Goal: Task Accomplishment & Management: Use online tool/utility

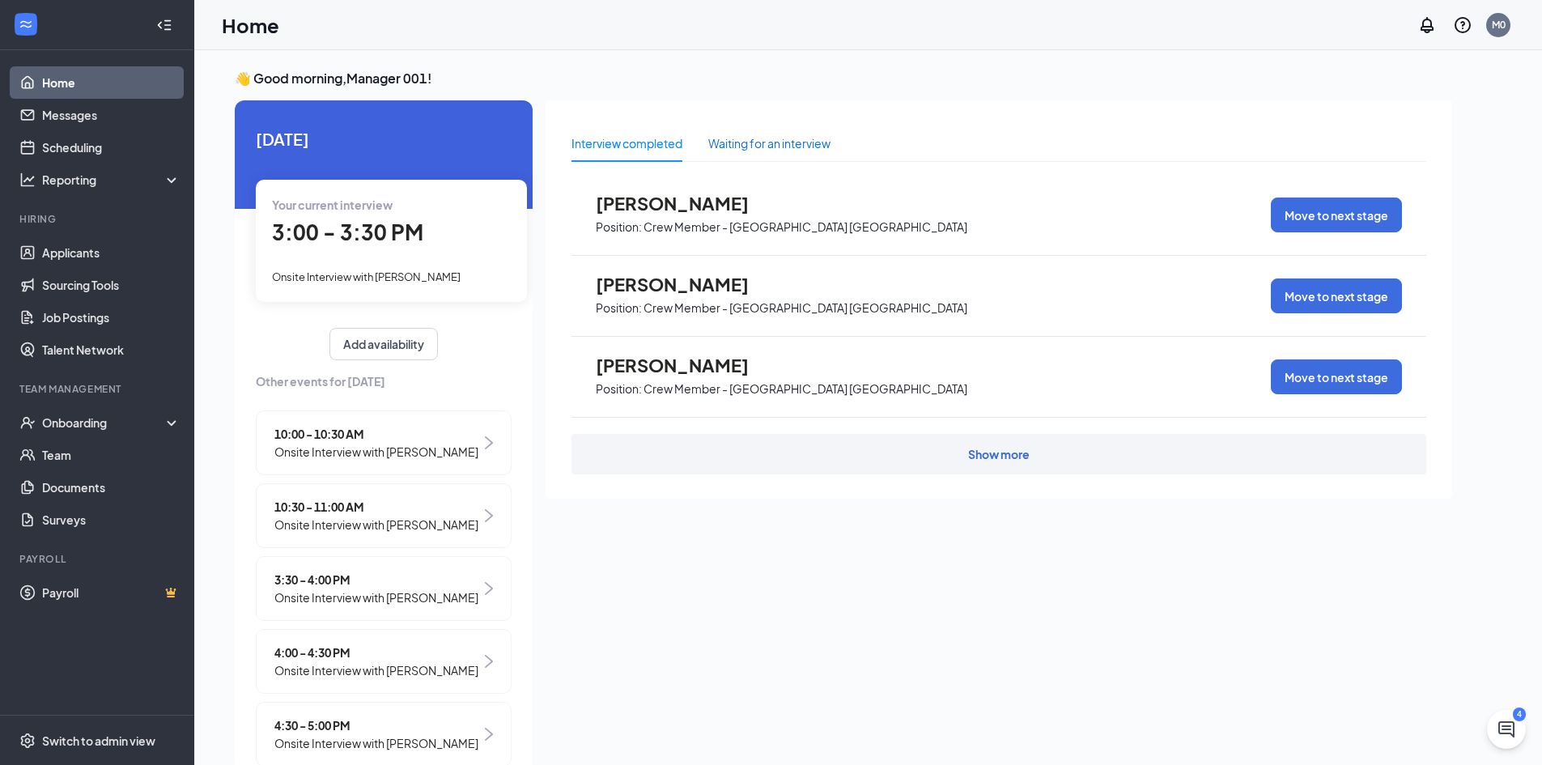
click at [761, 138] on div "Waiting for an interview" at bounding box center [769, 143] width 122 height 18
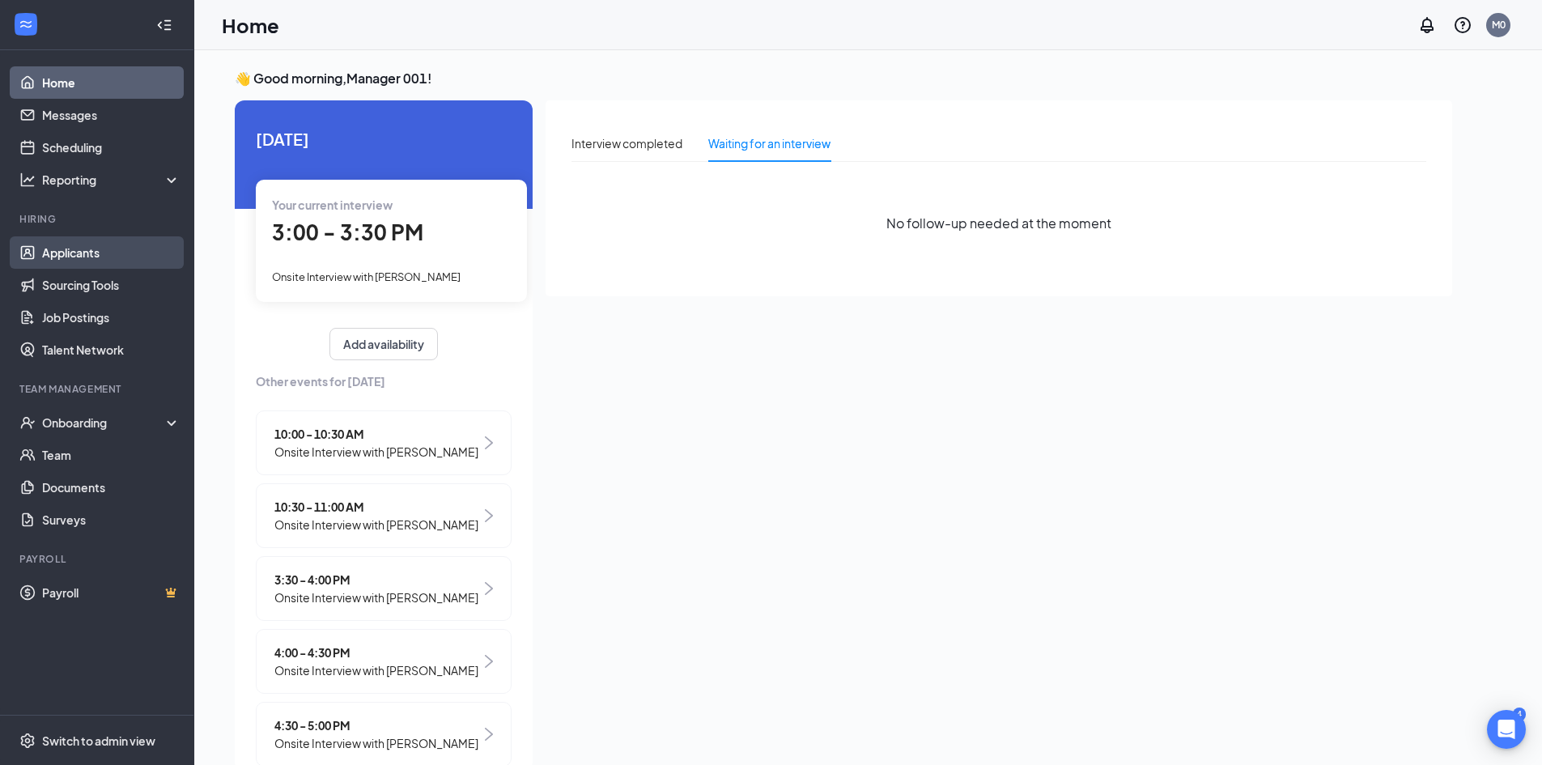
click at [74, 257] on link "Applicants" at bounding box center [111, 252] width 138 height 32
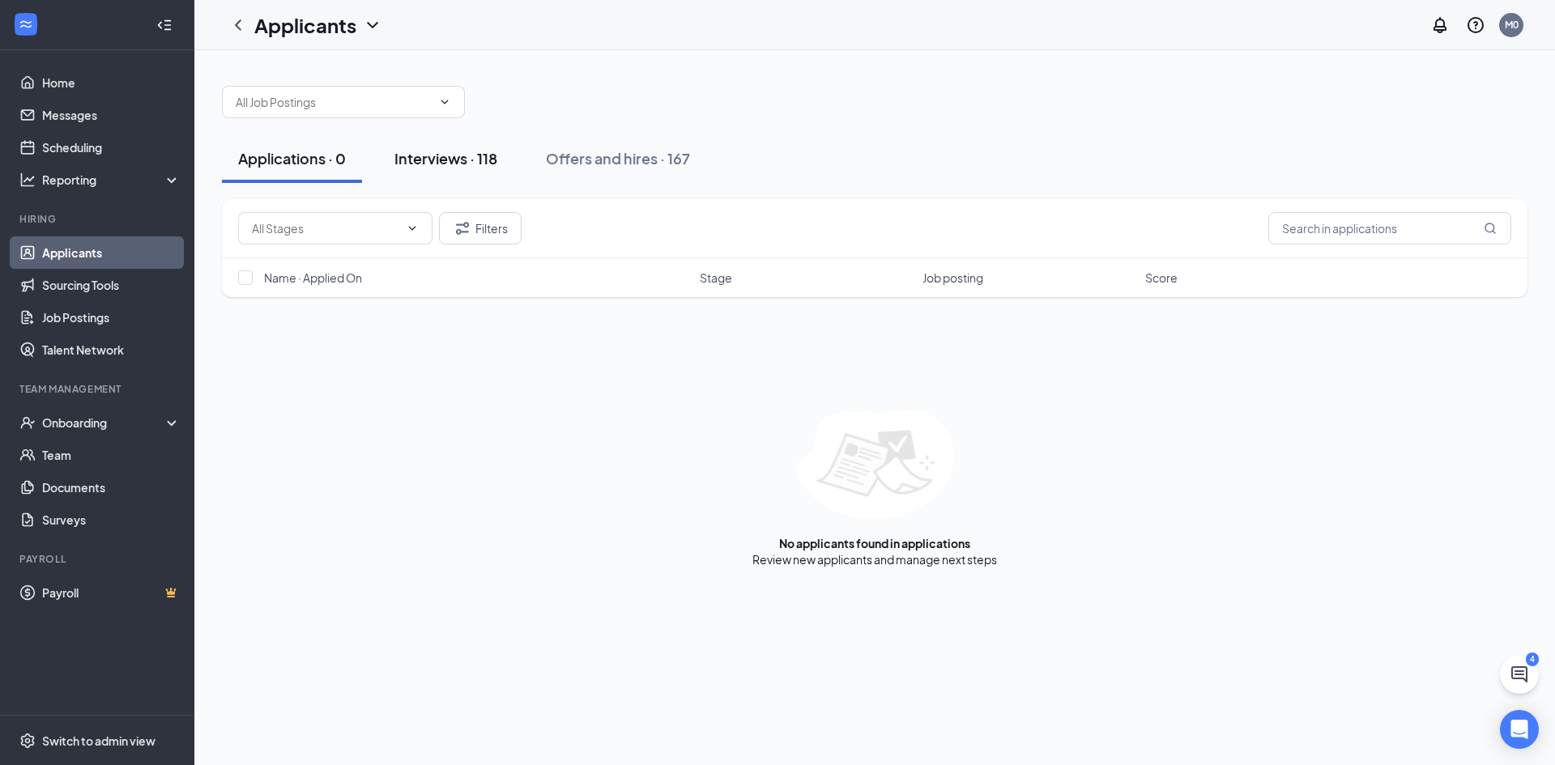
click at [481, 166] on div "Interviews · 118" at bounding box center [445, 158] width 103 height 20
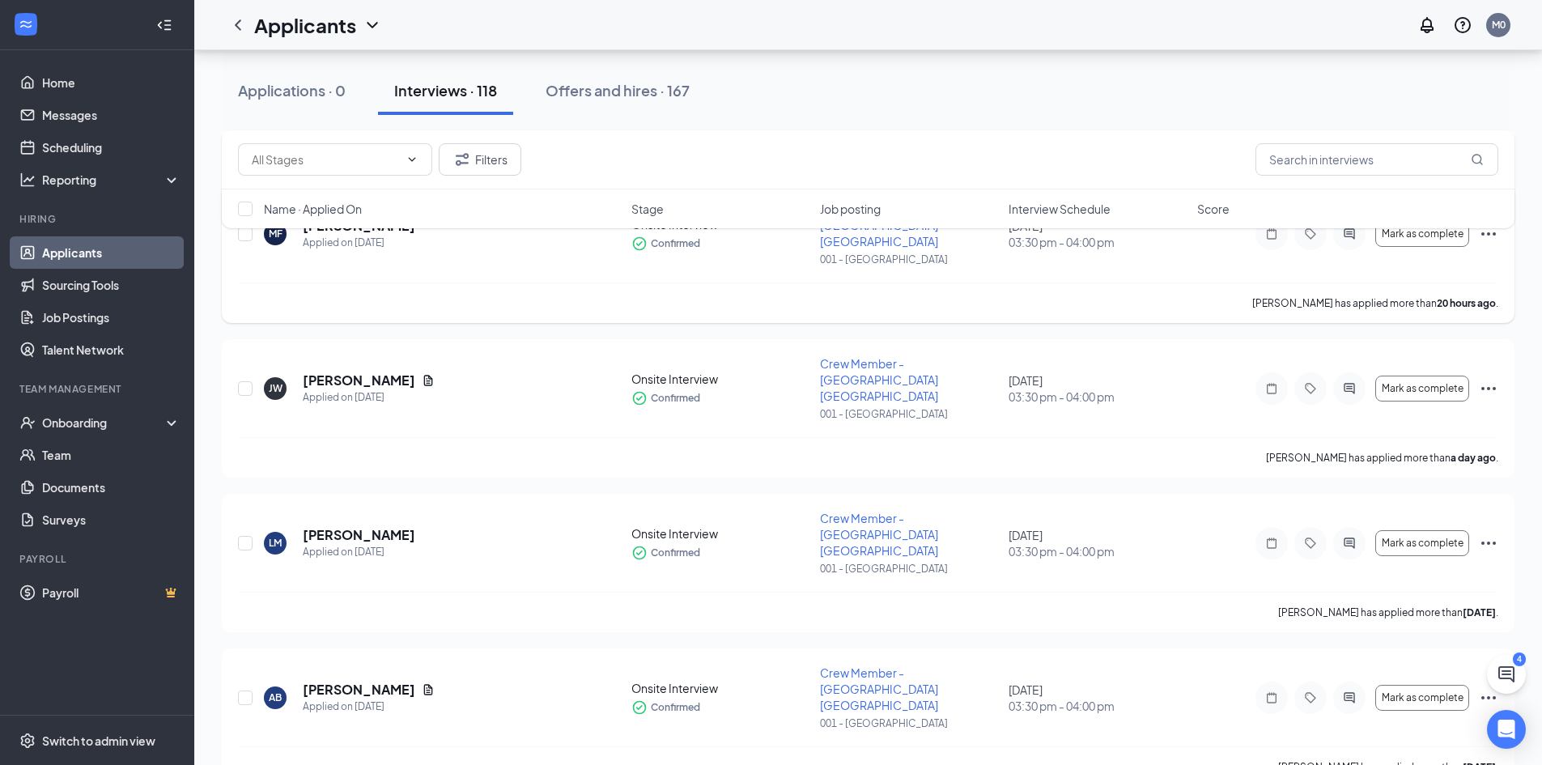
scroll to position [324, 0]
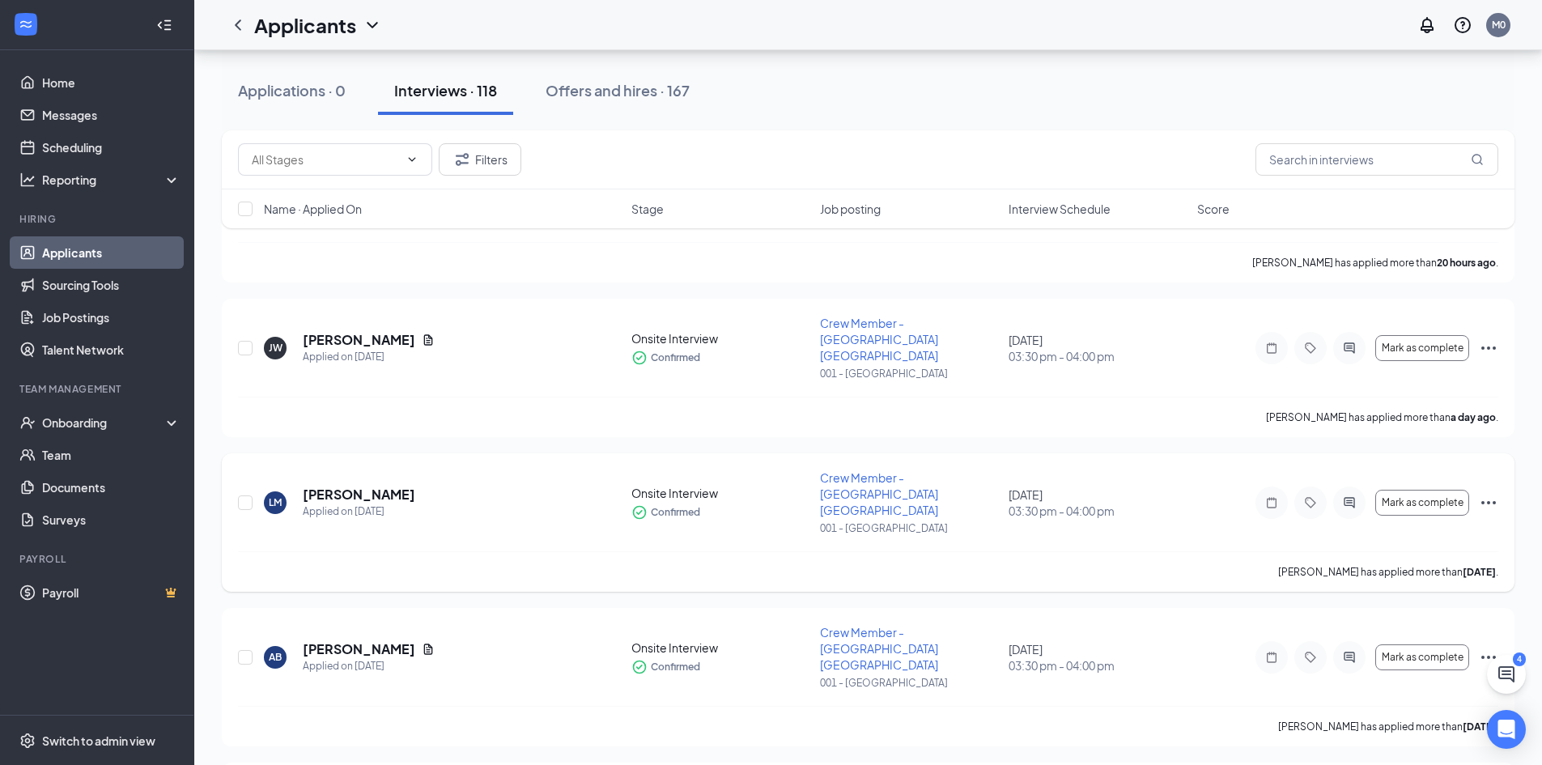
click at [1485, 493] on icon "Ellipses" at bounding box center [1488, 502] width 19 height 19
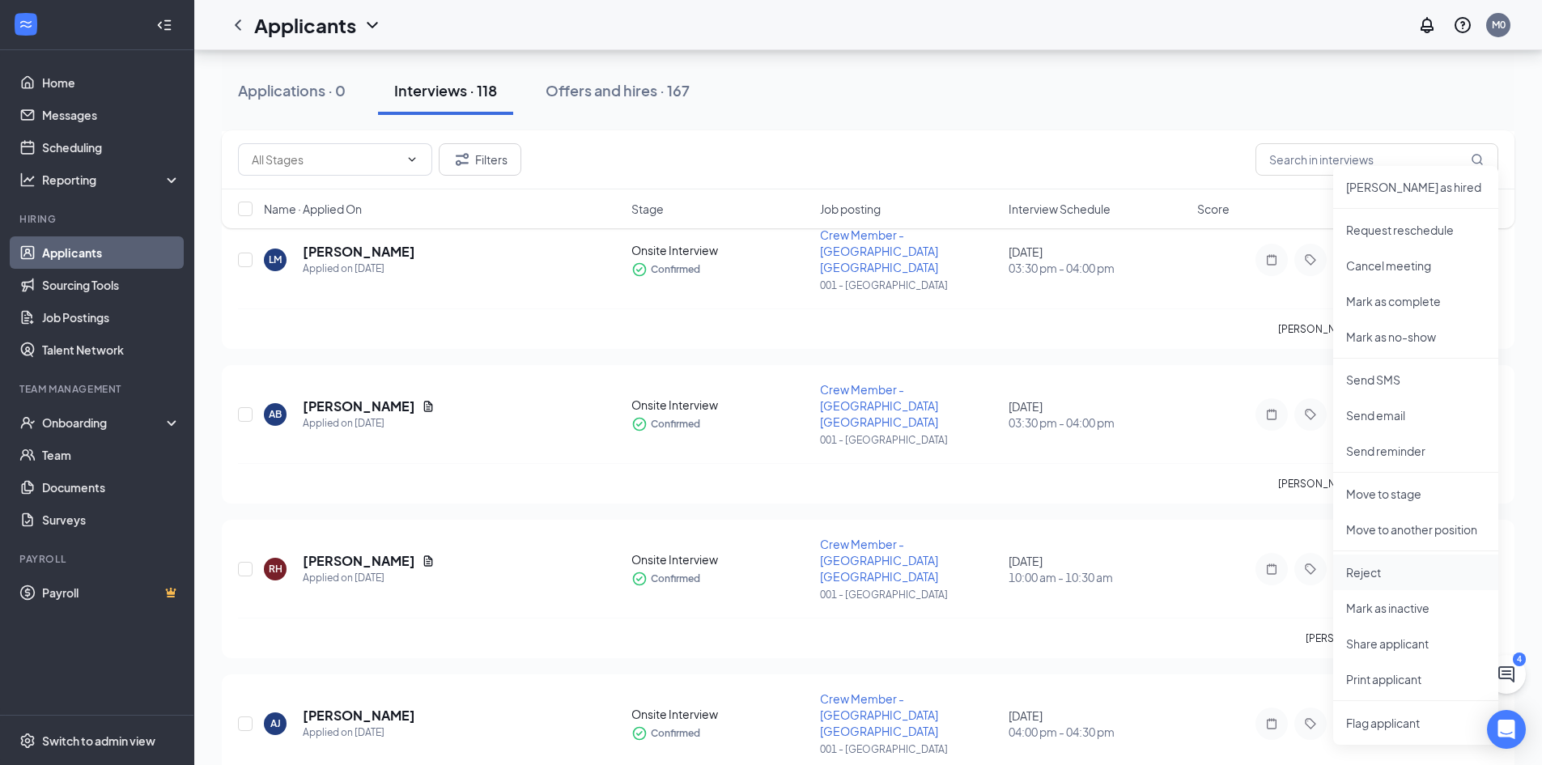
scroll to position [648, 0]
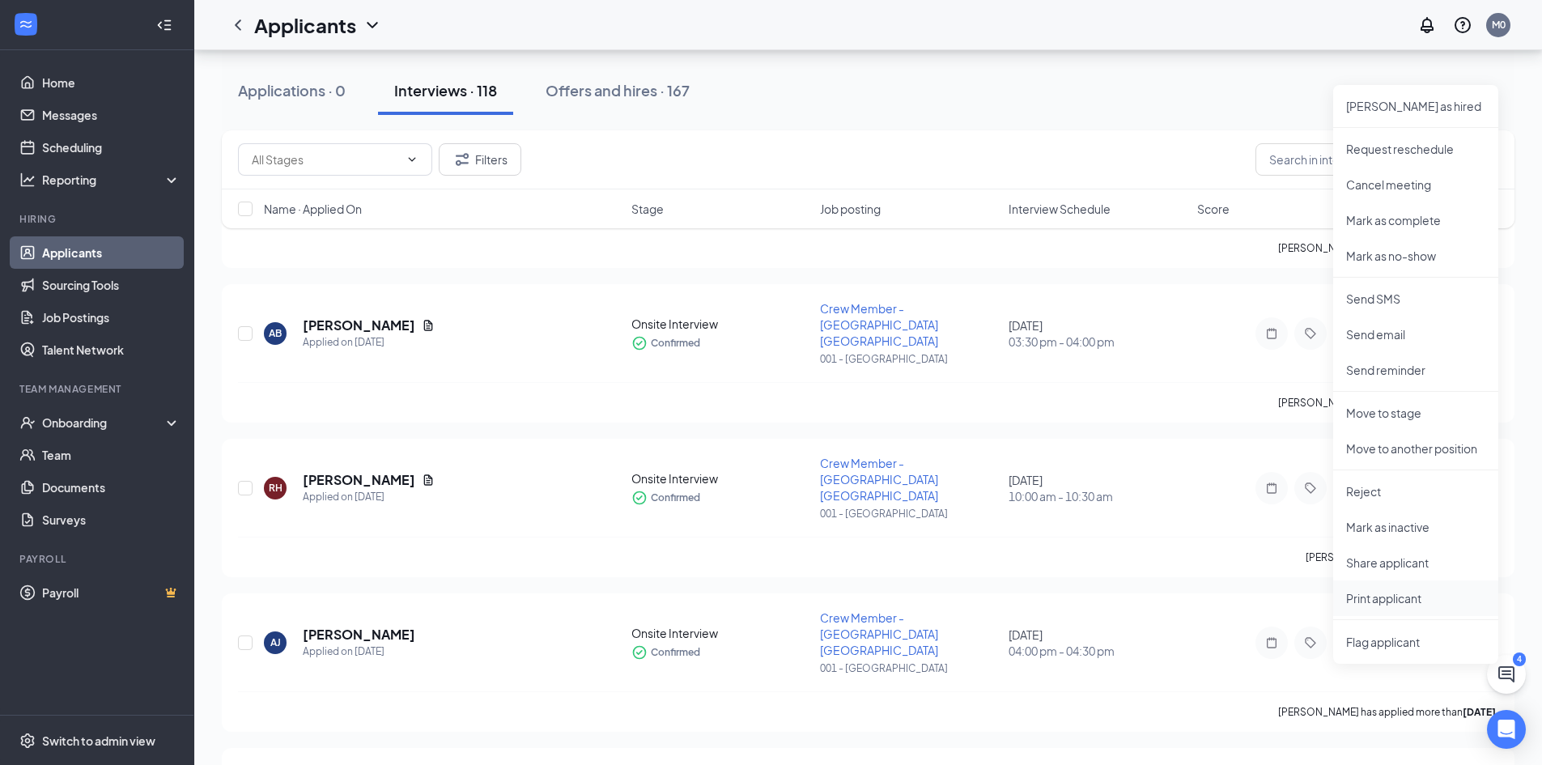
click at [1403, 601] on p "Print applicant" at bounding box center [1416, 598] width 139 height 16
